Goal: Task Accomplishment & Management: Use online tool/utility

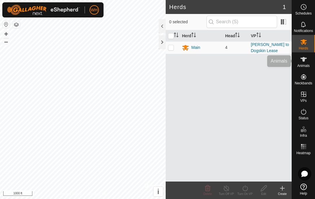
click at [300, 65] on span "Animals" at bounding box center [303, 65] width 13 height 3
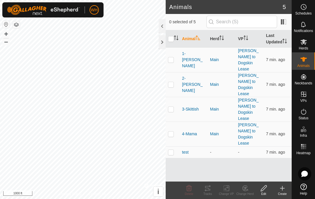
click at [171, 59] on p-checkbox at bounding box center [171, 59] width 6 height 5
click at [207, 194] on div "Tracks" at bounding box center [207, 194] width 19 height 4
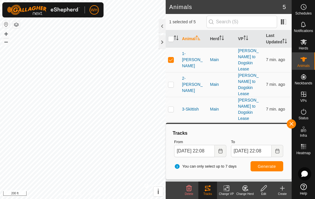
click at [170, 57] on p-checkbox at bounding box center [171, 59] width 6 height 5
checkbox input "false"
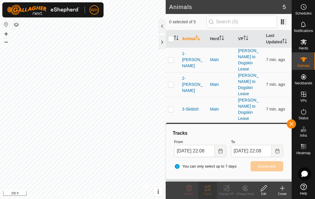
click at [173, 82] on p-checkbox at bounding box center [171, 84] width 6 height 5
checkbox input "true"
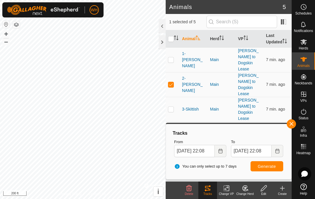
click at [171, 107] on p-checkbox at bounding box center [171, 109] width 6 height 5
checkbox input "true"
click at [174, 122] on td at bounding box center [173, 134] width 14 height 25
checkbox input "true"
click at [264, 164] on span "Generate" at bounding box center [267, 166] width 18 height 5
